Goal: Information Seeking & Learning: Find specific fact

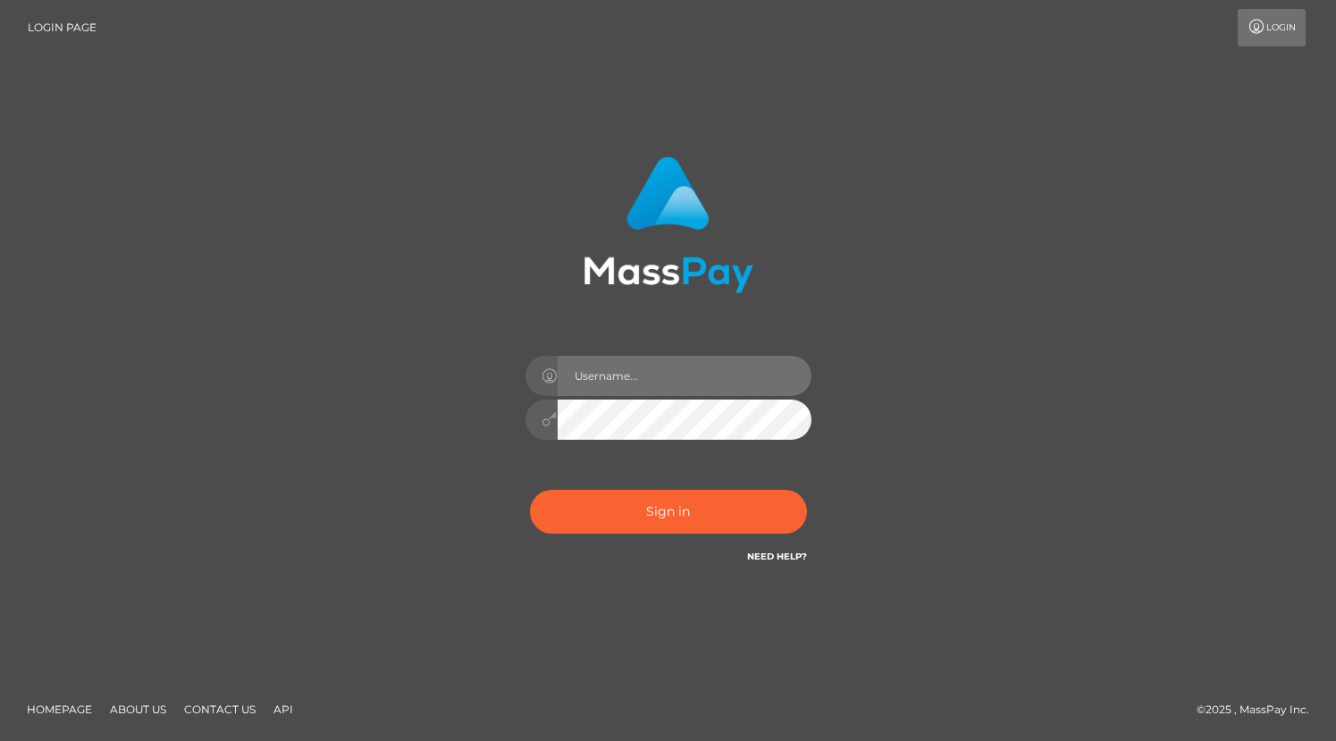
click at [663, 368] on input "text" at bounding box center [685, 376] width 254 height 40
type input "grace.rush"
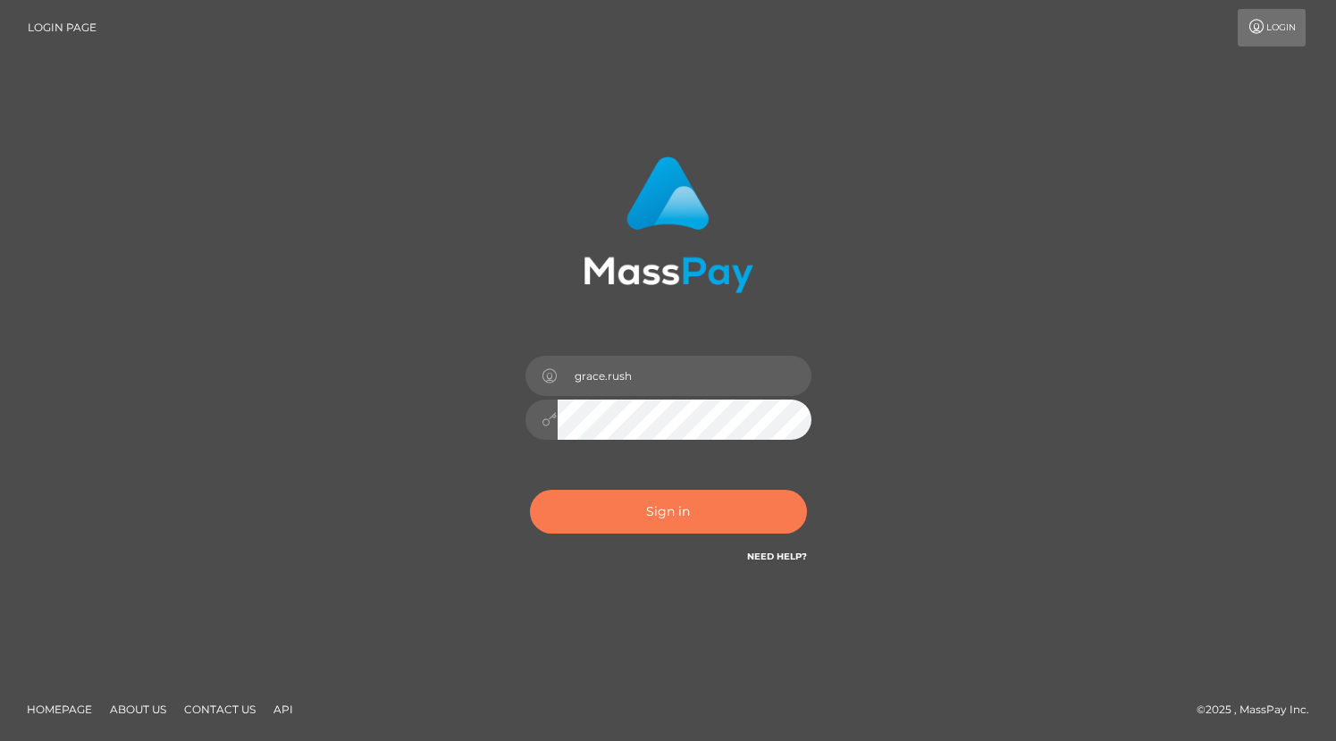
click at [684, 498] on button "Sign in" at bounding box center [668, 512] width 277 height 44
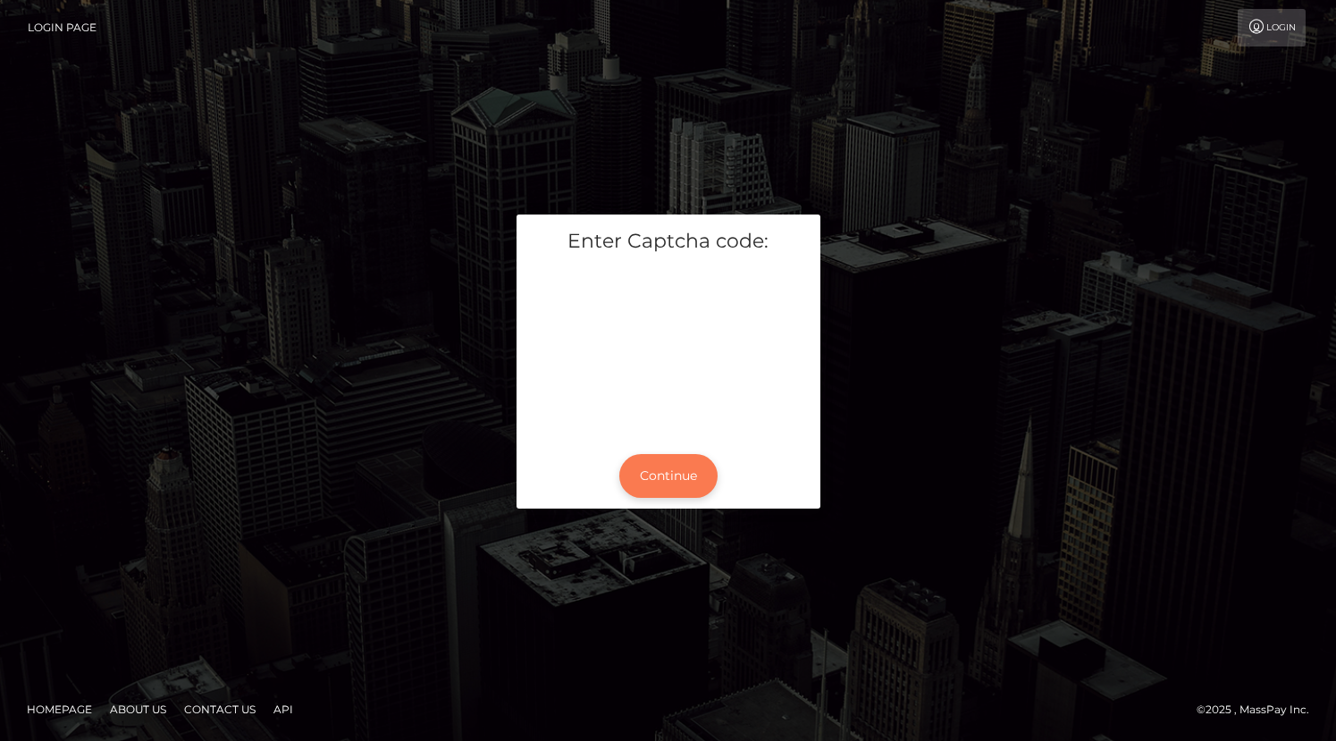
click at [686, 493] on button "Continue" at bounding box center [668, 476] width 98 height 44
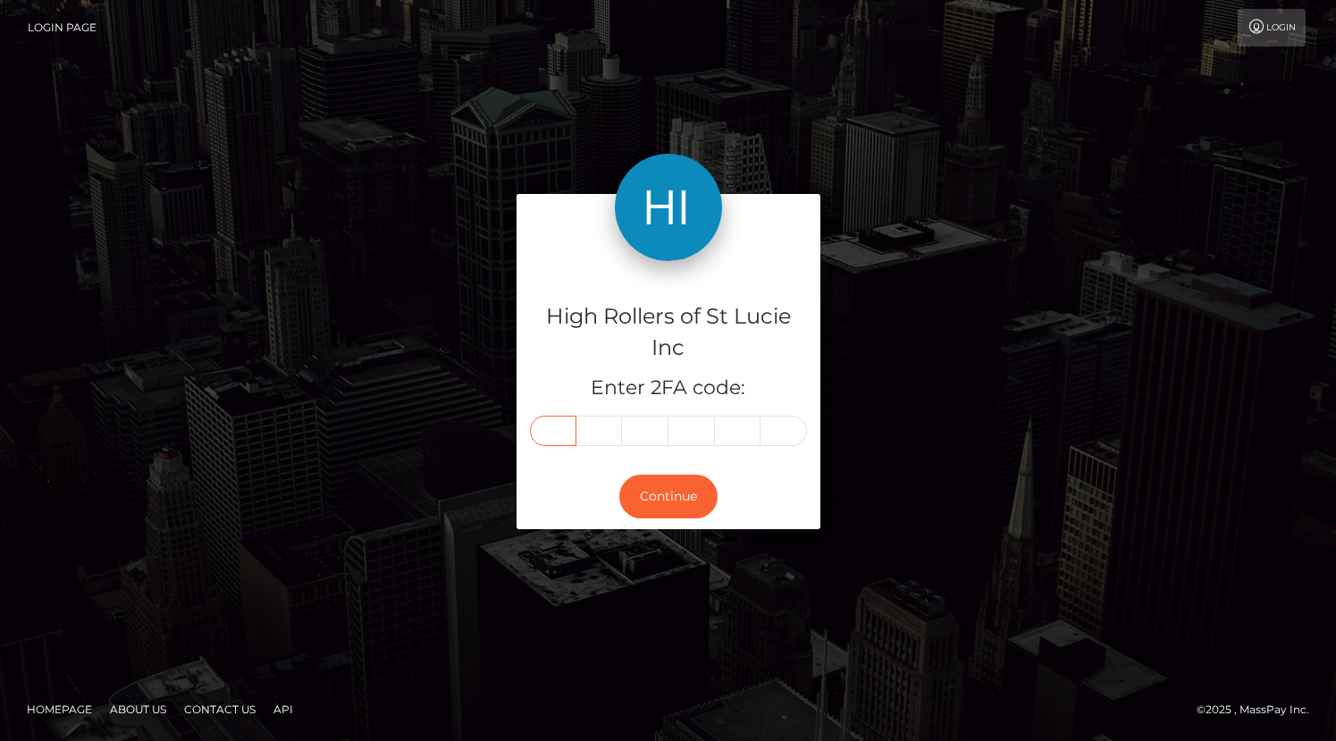
click at [562, 425] on input "text" at bounding box center [553, 431] width 46 height 30
type input "7"
type input "0"
type input "3"
type input "0"
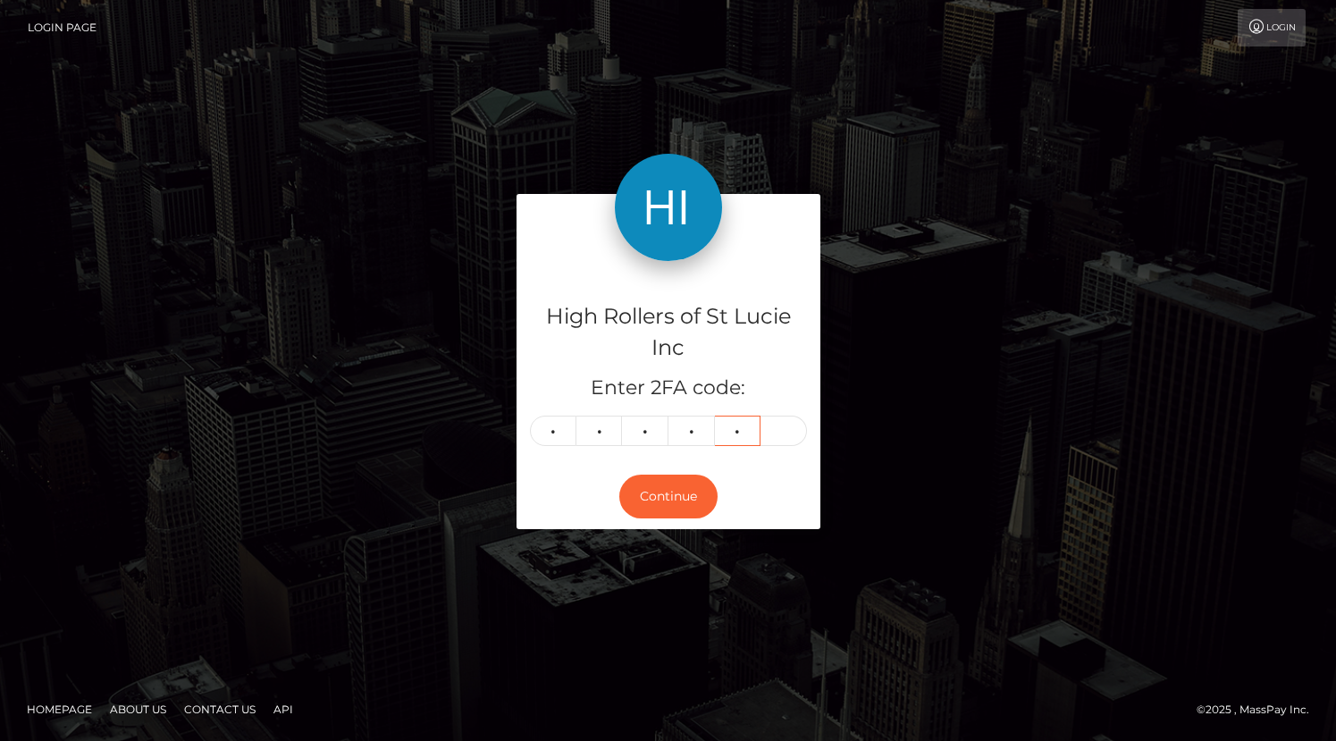
type input "2"
type input "4"
click at [669, 496] on button "Continue" at bounding box center [668, 497] width 98 height 44
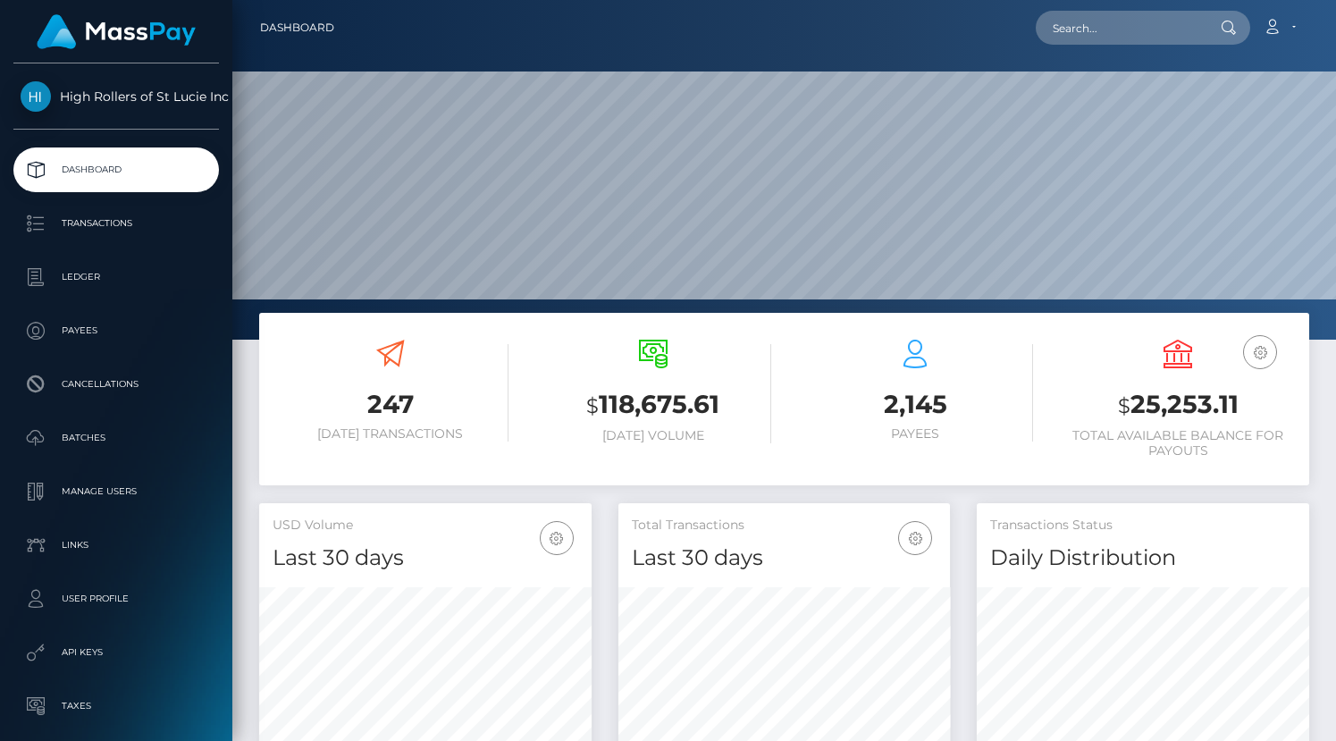
scroll to position [316, 333]
click at [157, 234] on p "Transactions" at bounding box center [116, 223] width 191 height 27
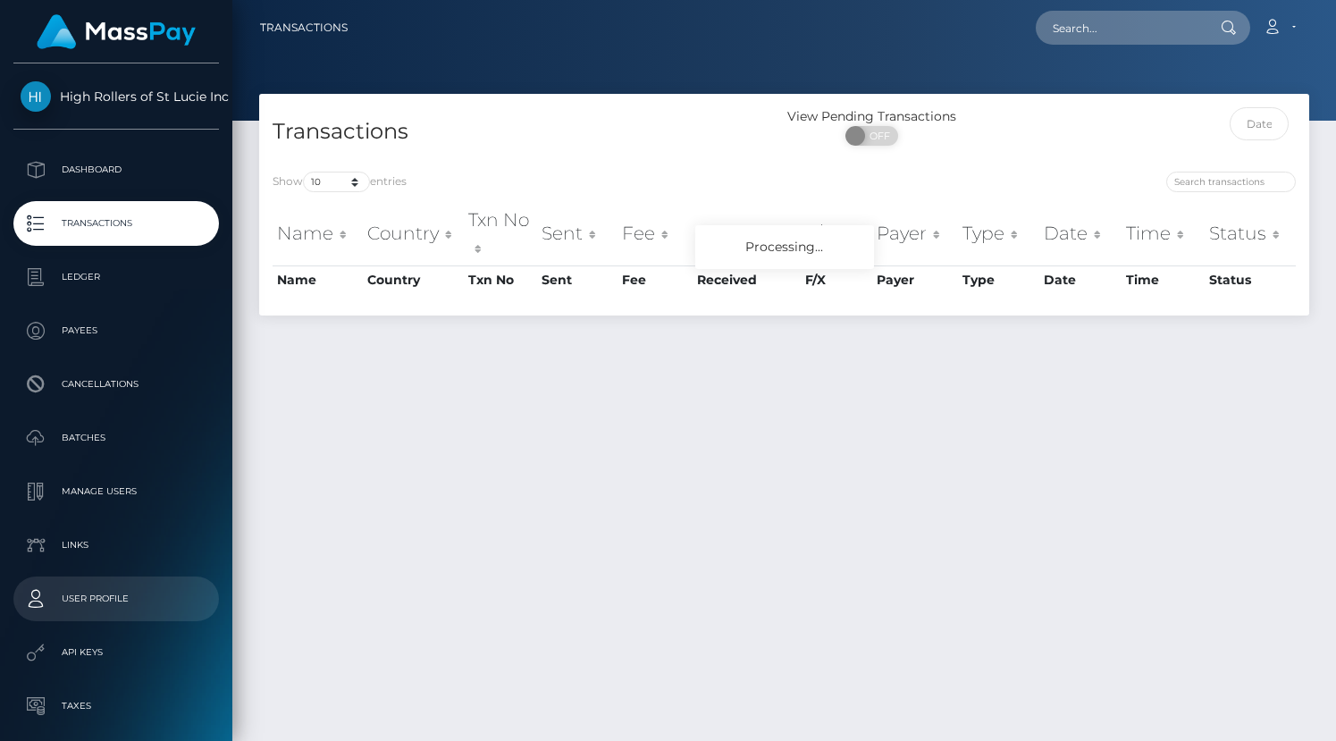
scroll to position [134, 0]
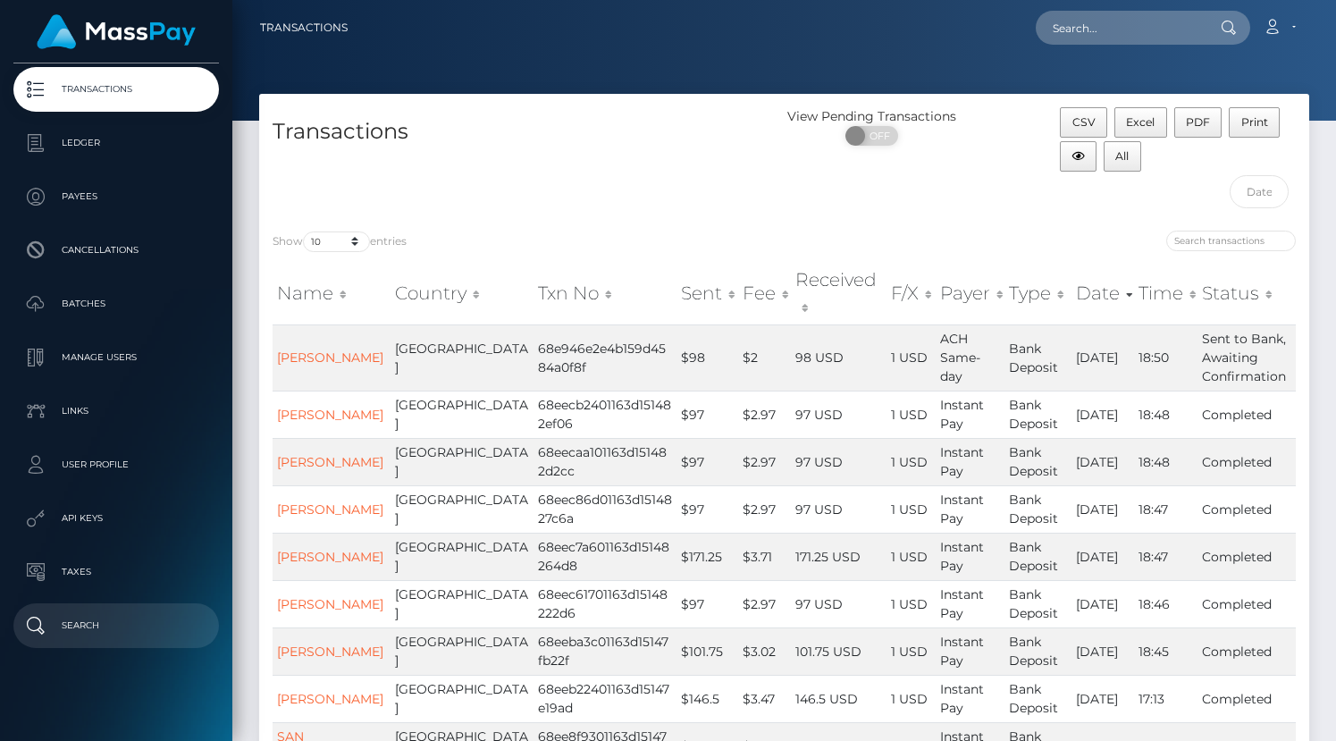
click at [114, 631] on p "Search" at bounding box center [116, 625] width 191 height 27
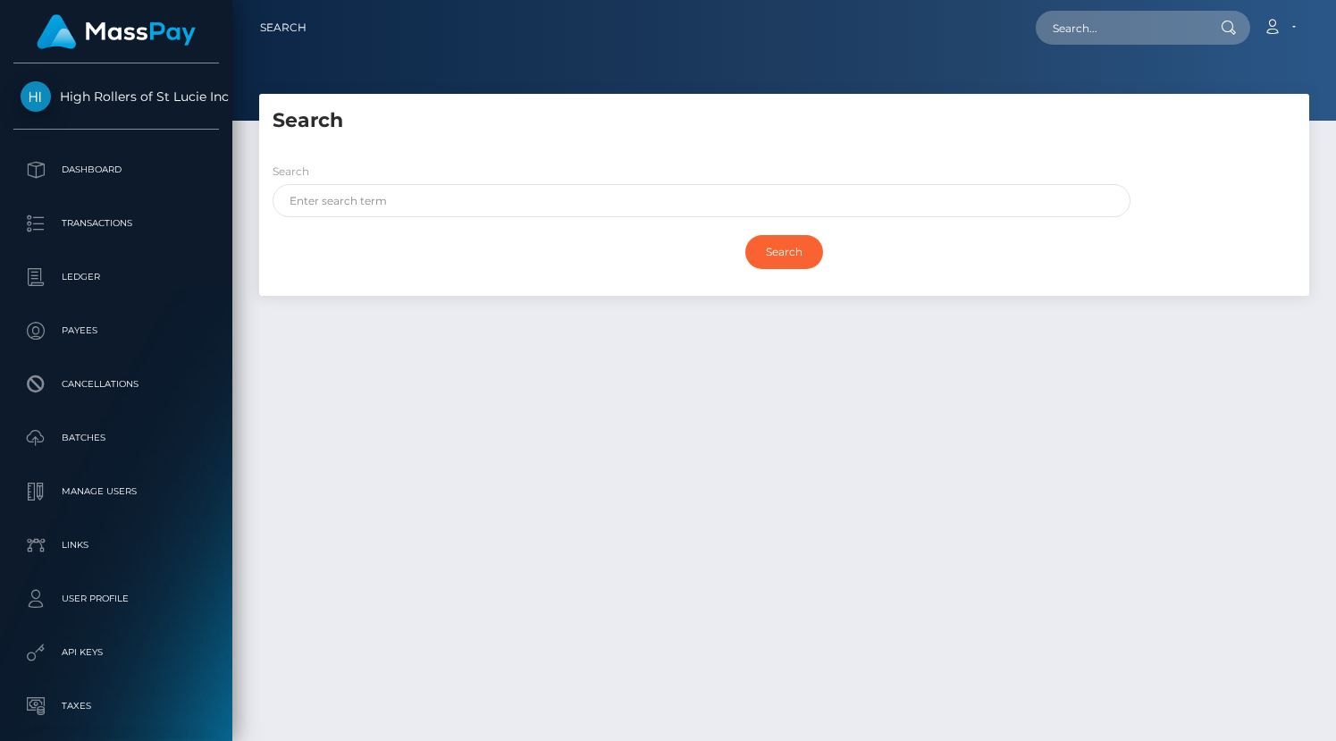
click at [404, 182] on div "Search" at bounding box center [702, 189] width 858 height 55
click at [404, 190] on input "text" at bounding box center [702, 200] width 858 height 33
paste input "itsjustmyturn@gmail.com"
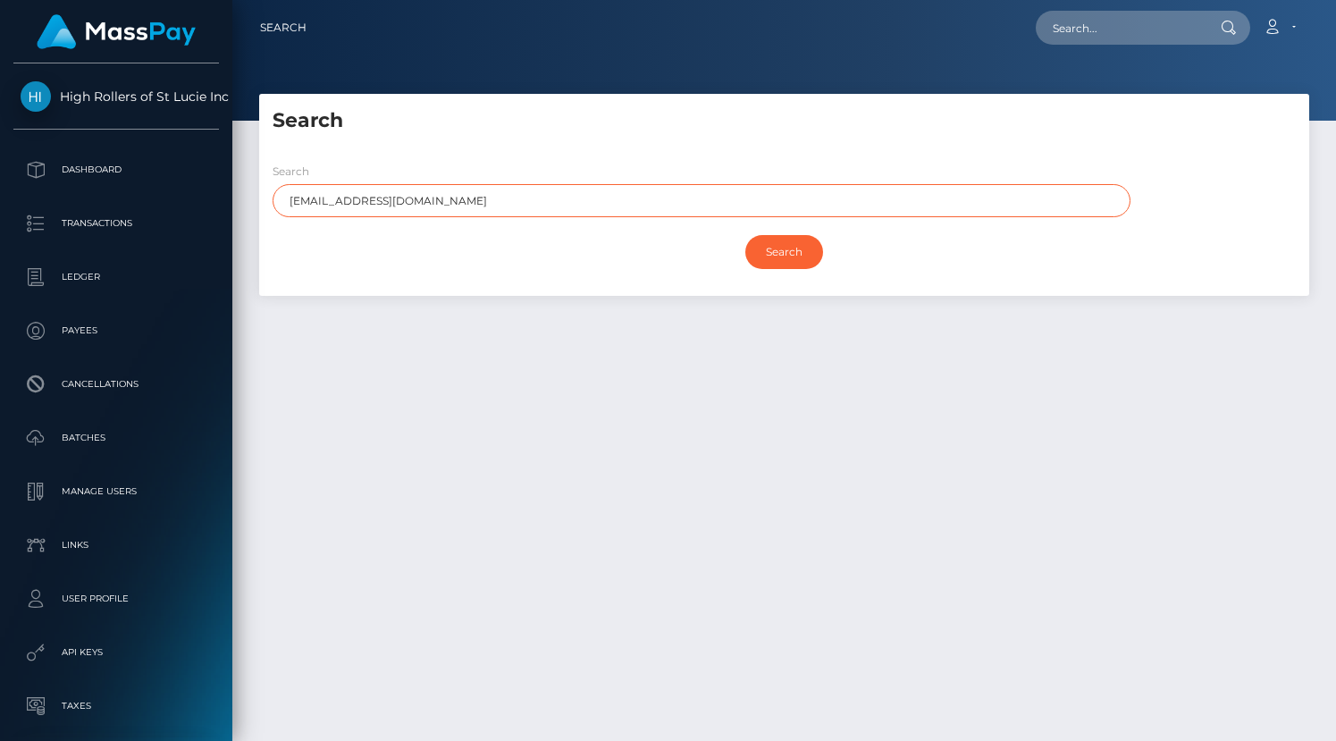
type input "itsjustmyturn@gmail.com"
click at [745, 235] on input "Search" at bounding box center [784, 252] width 78 height 34
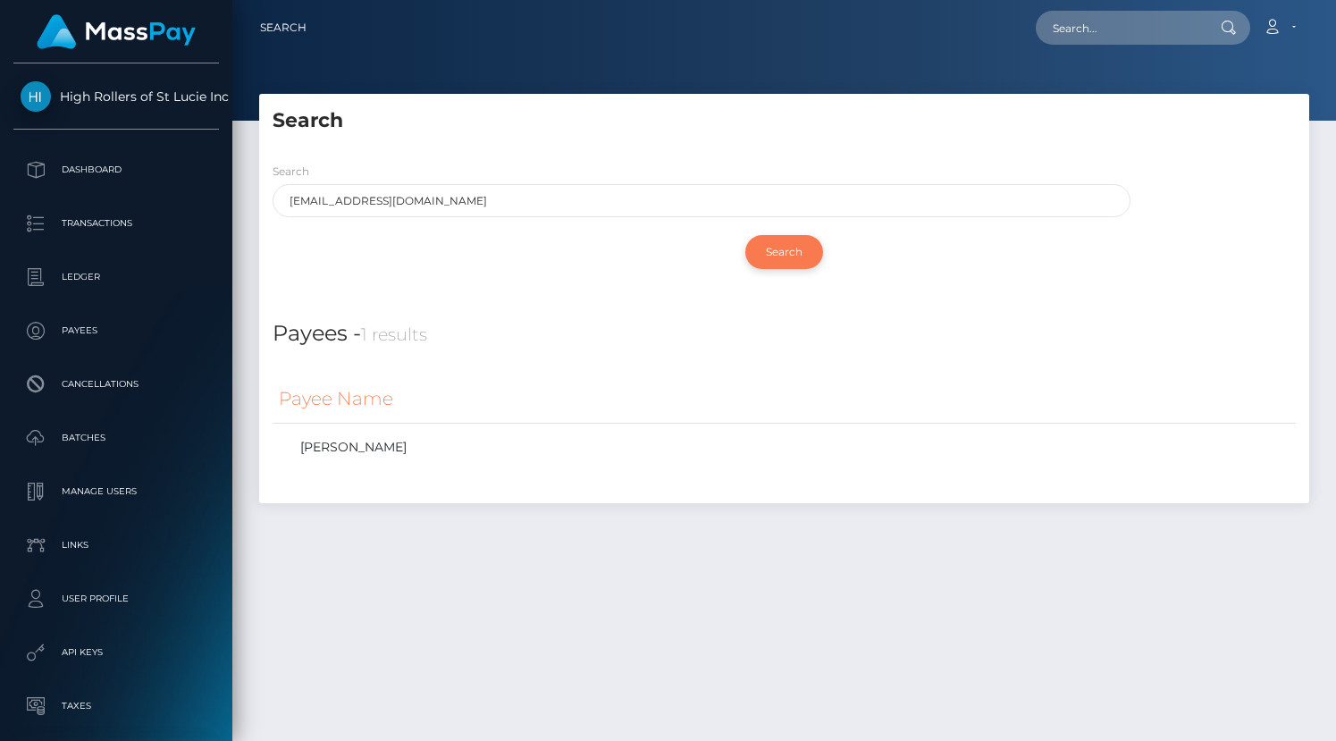
click at [806, 249] on input "Search" at bounding box center [784, 252] width 78 height 34
click at [389, 451] on link "Charles Alverson" at bounding box center [784, 447] width 1011 height 26
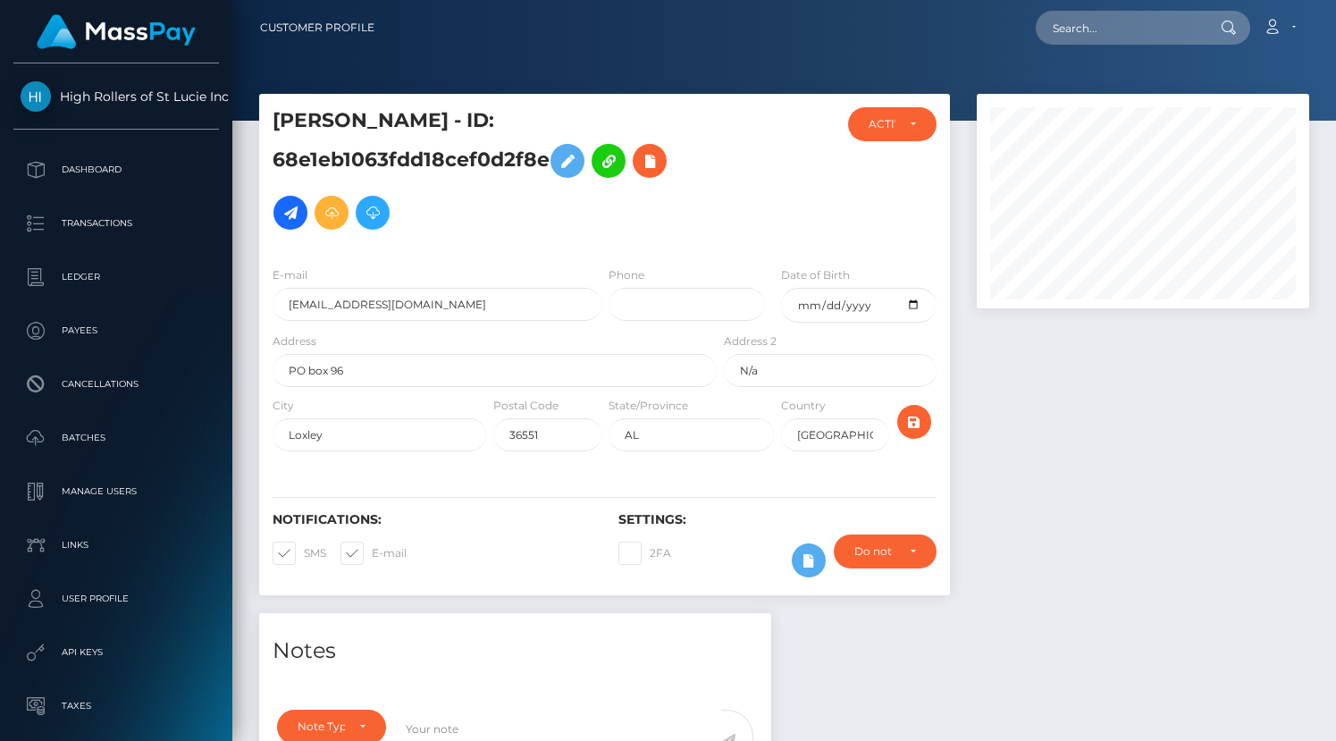
scroll to position [215, 333]
drag, startPoint x: 271, startPoint y: 112, endPoint x: 546, endPoint y: 168, distance: 281.0
click at [547, 168] on div "[PERSON_NAME] - ID: 68e1eb1063fdd18cef0d2f8e" at bounding box center [489, 179] width 461 height 145
copy h5 "[PERSON_NAME] - ID: 68e1eb1063fdd18cef0d2f8e"
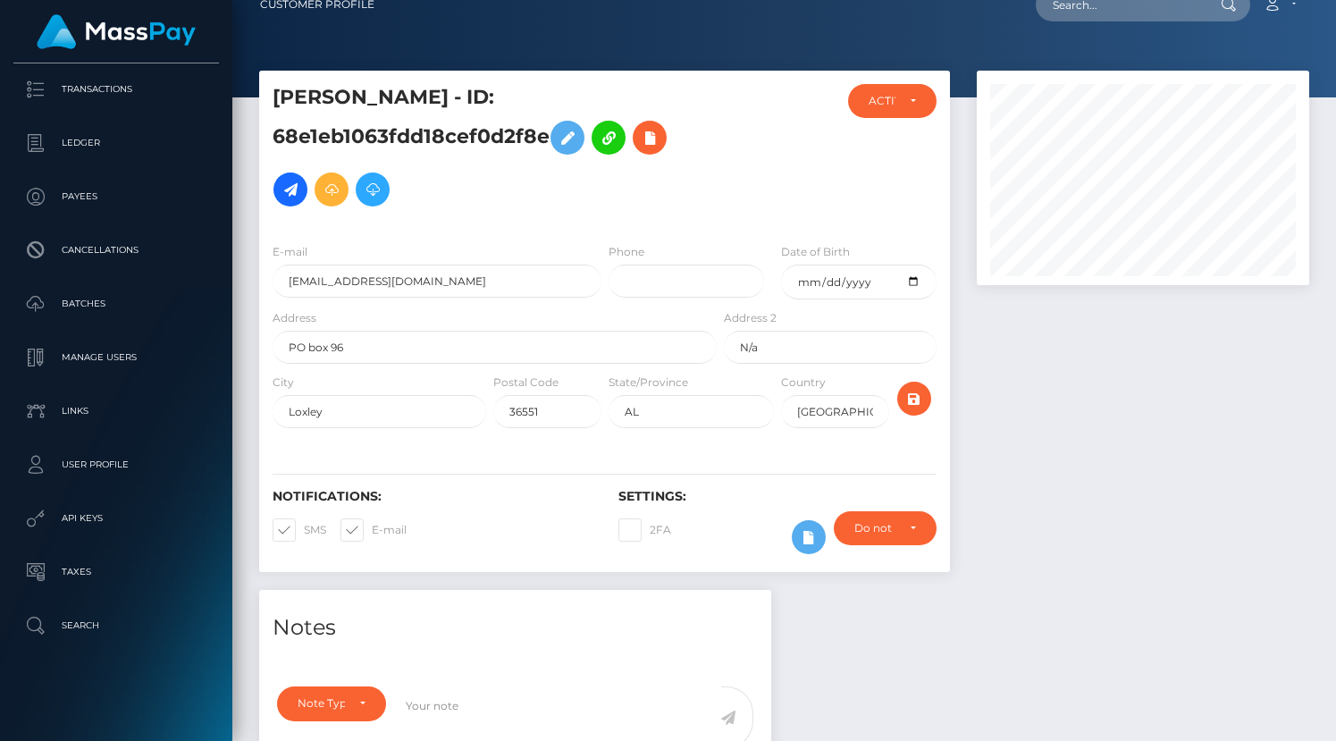
scroll to position [28, 0]
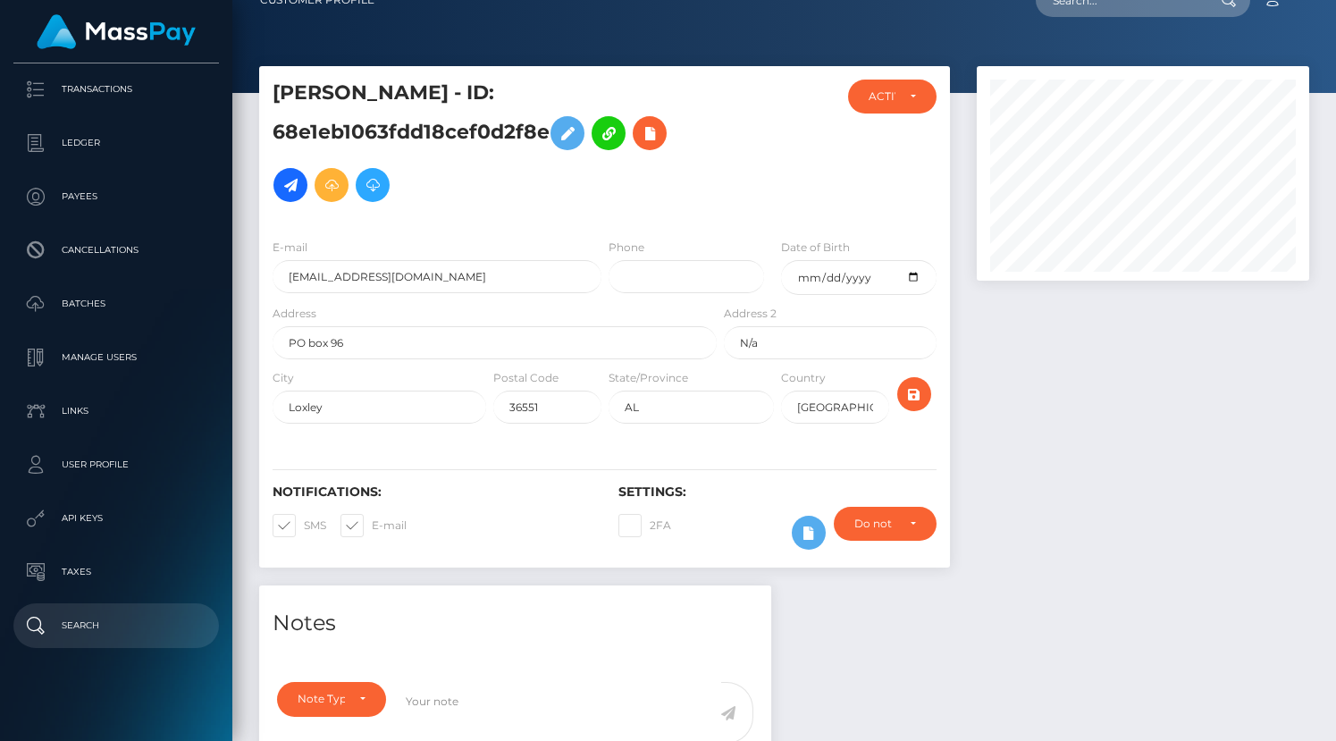
click at [97, 637] on p "Search" at bounding box center [116, 625] width 191 height 27
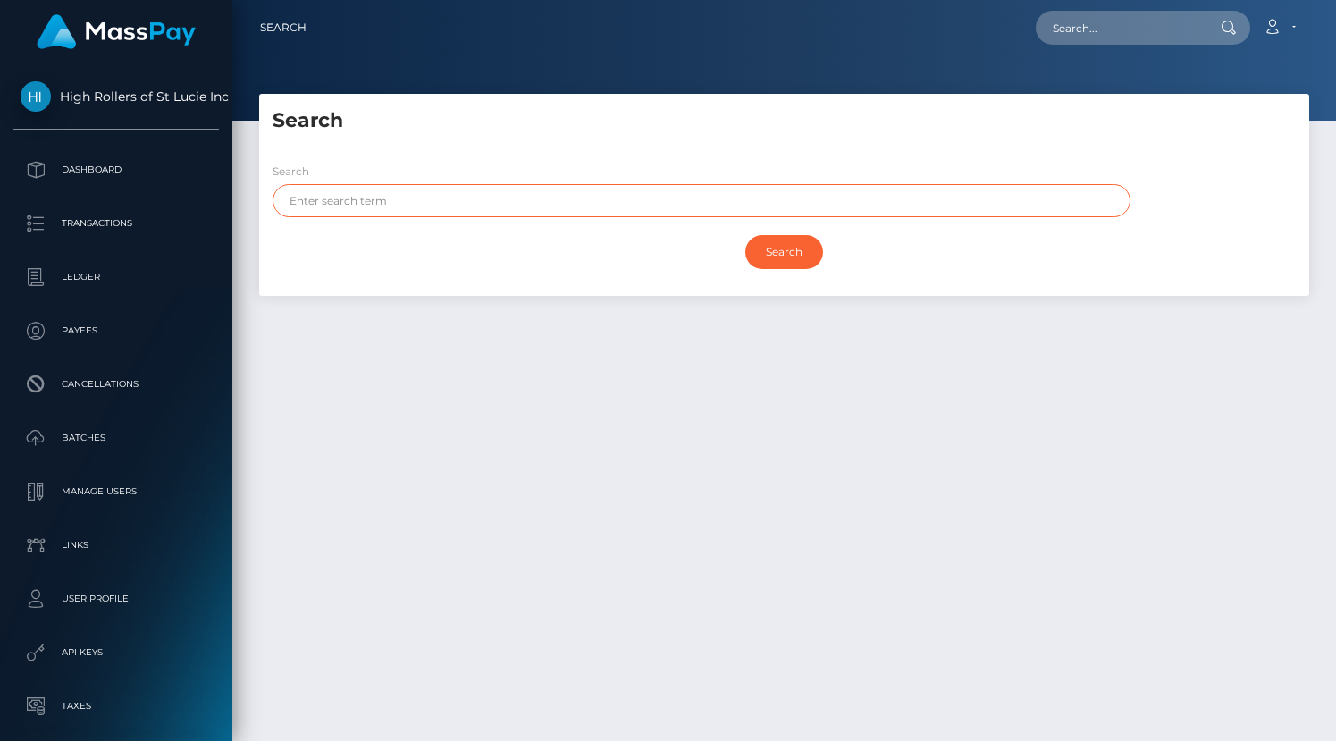
click at [390, 210] on input "text" at bounding box center [702, 200] width 858 height 33
paste input "[EMAIL_ADDRESS][DOMAIN_NAME]"
type input "[EMAIL_ADDRESS][DOMAIN_NAME]"
click at [745, 235] on input "Search" at bounding box center [784, 252] width 78 height 34
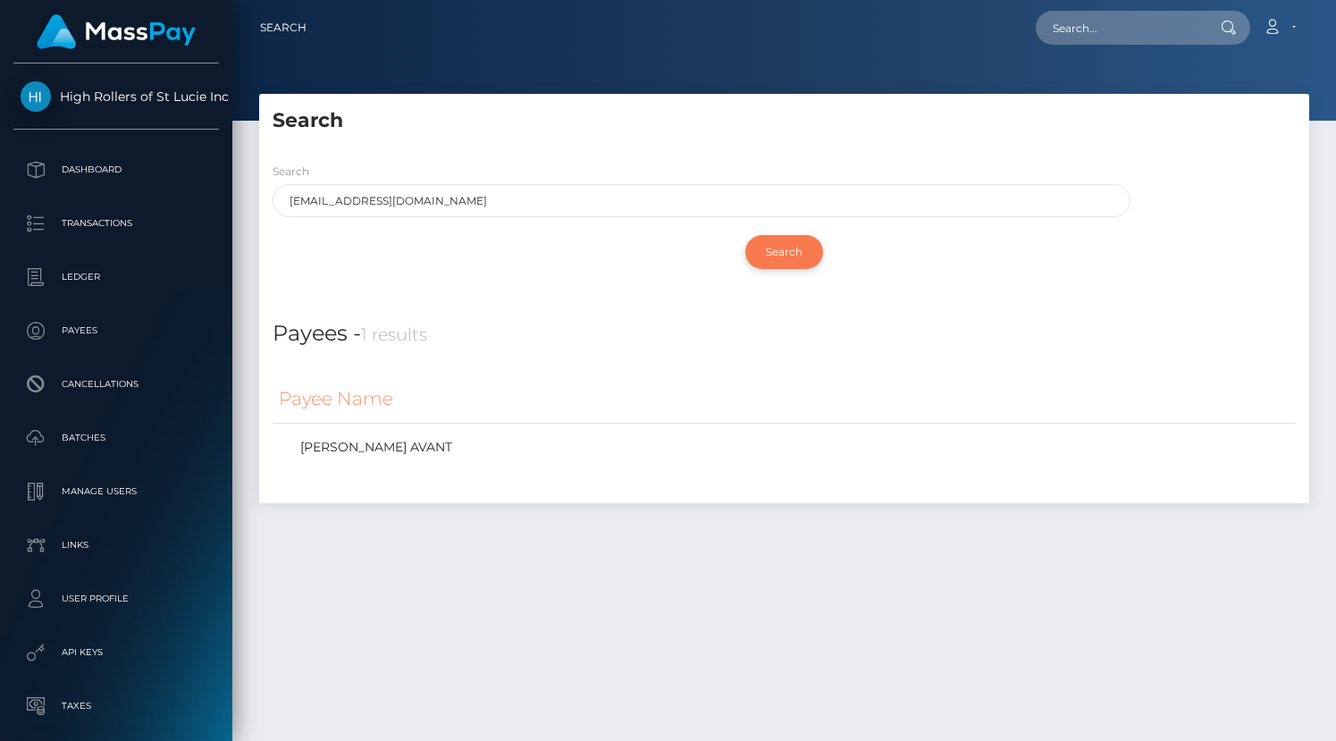
click at [785, 247] on input "Search" at bounding box center [784, 252] width 78 height 34
click at [445, 449] on link "HALEY MICHELLE AVANT" at bounding box center [784, 447] width 1011 height 26
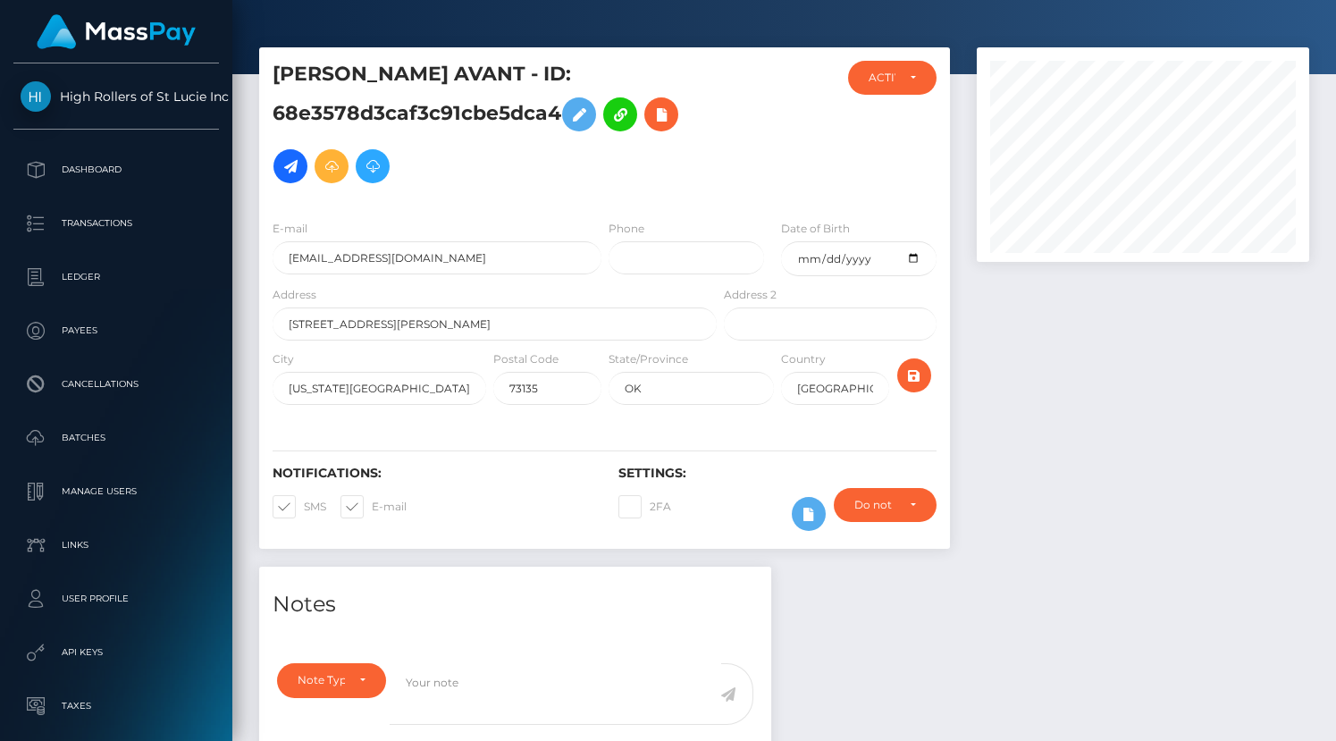
scroll to position [40, 0]
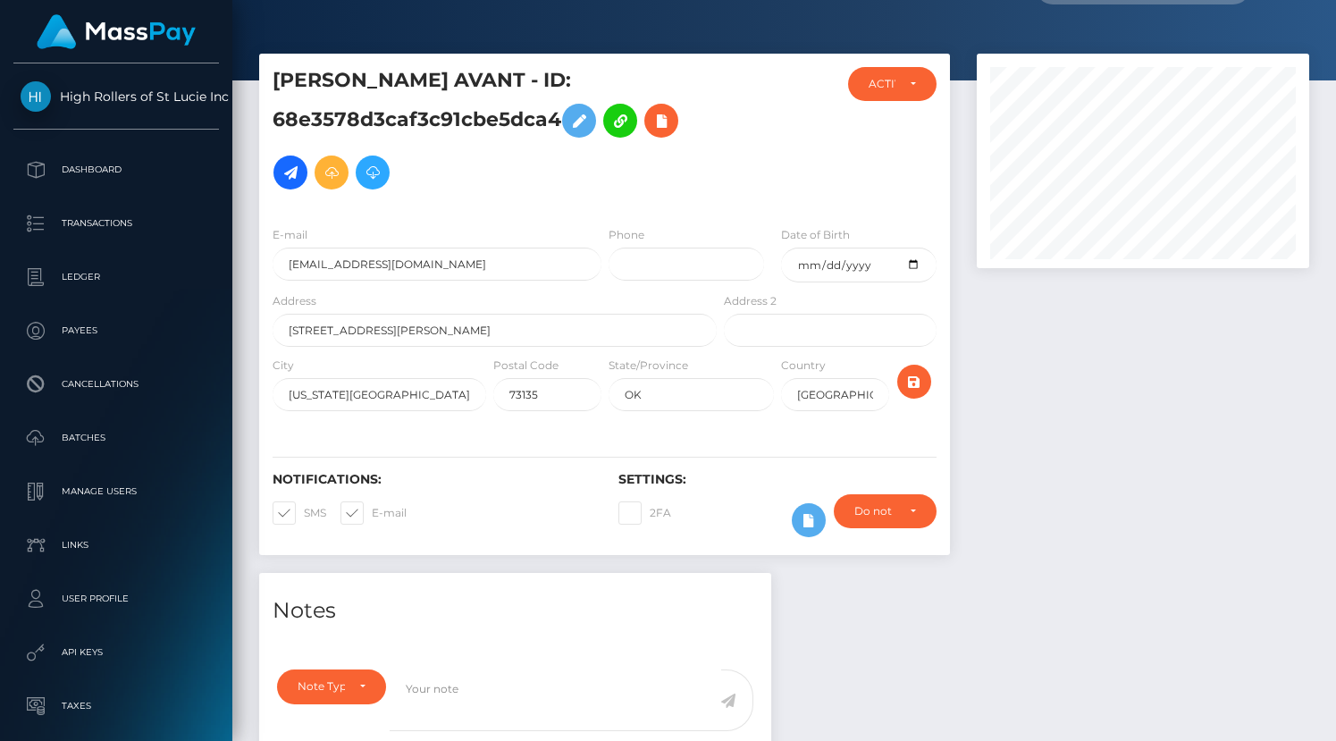
drag, startPoint x: 274, startPoint y: 77, endPoint x: 569, endPoint y: 135, distance: 300.6
click at [571, 136] on h5 "[PERSON_NAME] AVANT - ID: 68e3578d3caf3c91cbe5dca4" at bounding box center [490, 132] width 434 height 131
copy h5 "[PERSON_NAME] AVANT - ID: 68e3578d3caf3c91cbe5dca4"
